Goal: Information Seeking & Learning: Check status

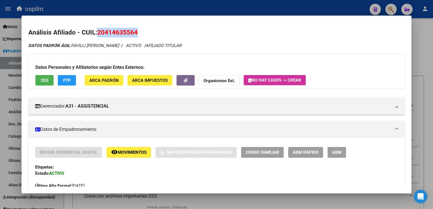
scroll to position [400, 0]
click at [103, 81] on span "ARCA Padrón" at bounding box center [103, 80] width 29 height 5
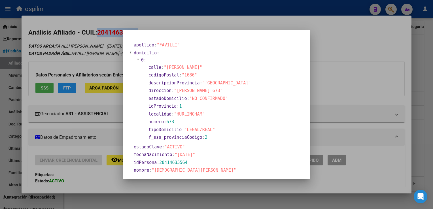
click at [355, 40] on div at bounding box center [216, 104] width 433 height 209
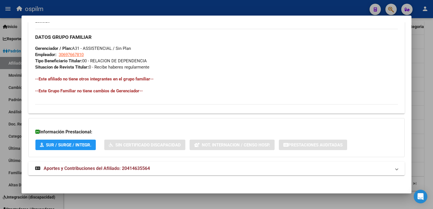
scroll to position [274, 0]
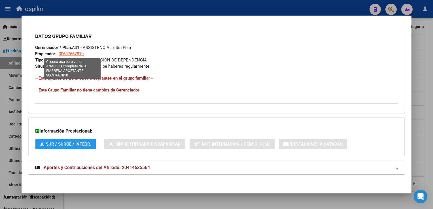
click at [64, 55] on span "30697667810" at bounding box center [71, 53] width 25 height 5
type textarea "30697667810"
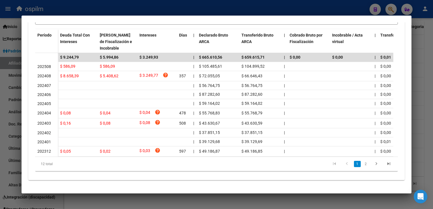
scroll to position [0, 0]
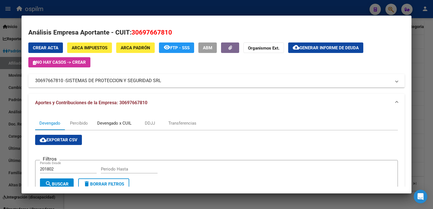
click at [117, 122] on div "Devengado x CUIL" at bounding box center [114, 123] width 34 height 6
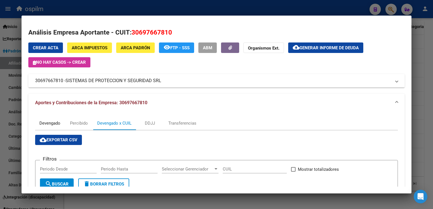
click at [44, 125] on div "Devengado" at bounding box center [49, 123] width 21 height 6
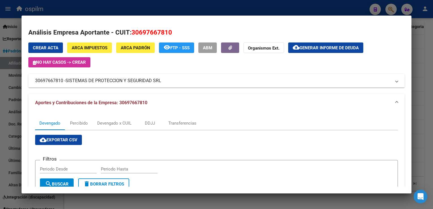
click at [427, 48] on div at bounding box center [216, 104] width 433 height 209
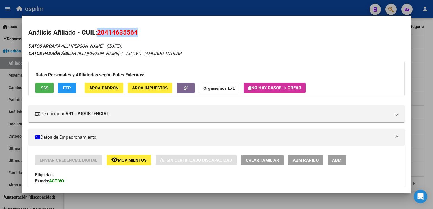
click at [211, 92] on button "Organismos Ext." at bounding box center [219, 88] width 41 height 10
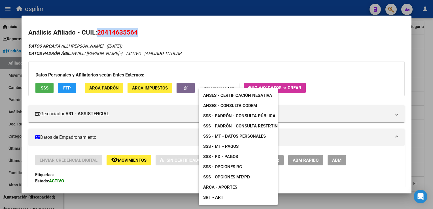
click at [217, 167] on span "SSS - Opciones RG" at bounding box center [222, 166] width 39 height 5
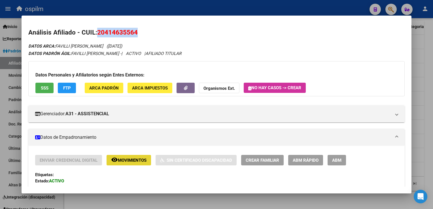
click at [127, 160] on span "Movimientos" at bounding box center [132, 160] width 29 height 5
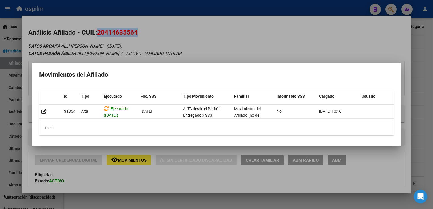
click at [256, 33] on div at bounding box center [216, 104] width 433 height 209
